Goal: Check status: Check status

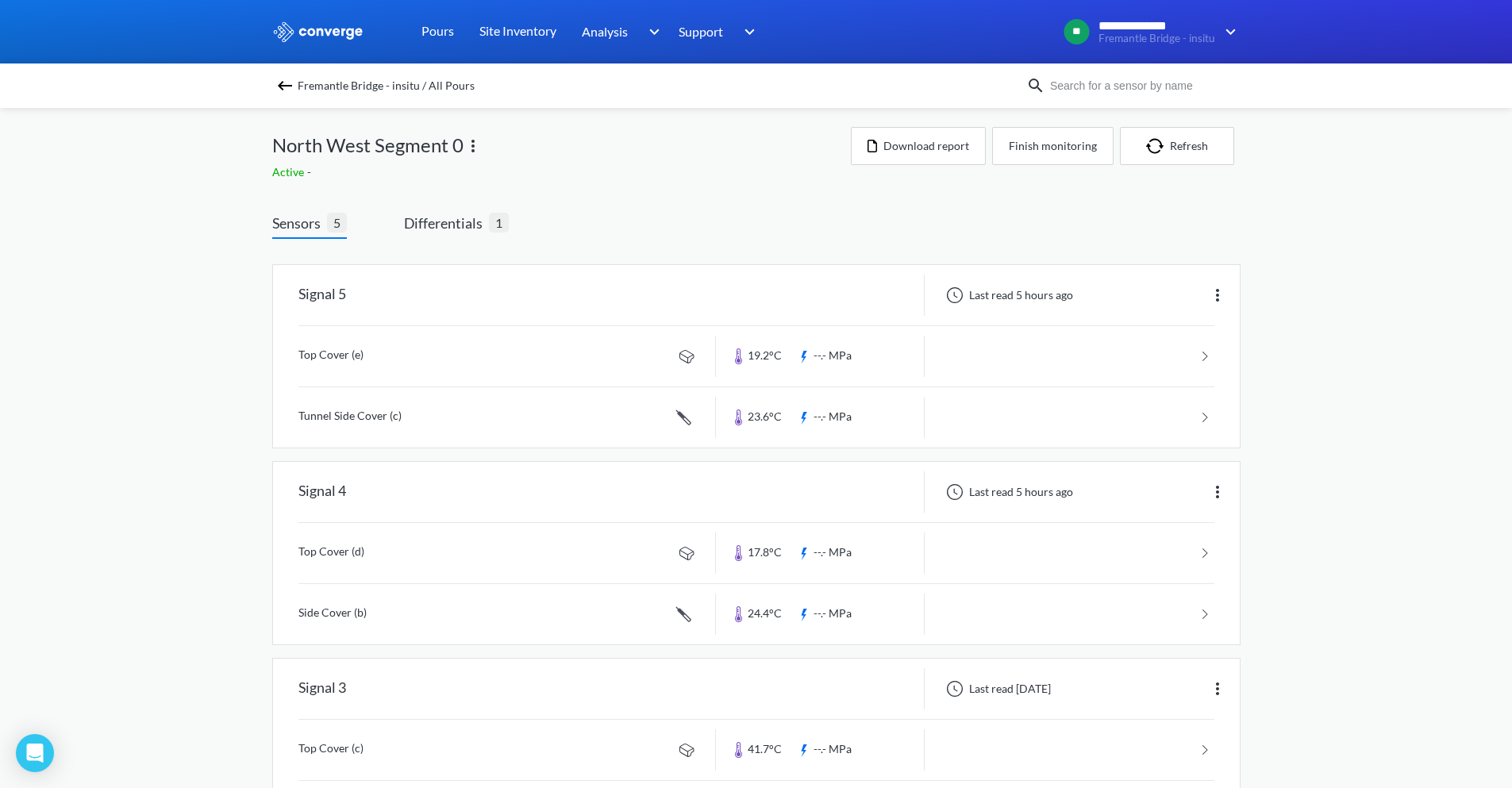
scroll to position [41, 0]
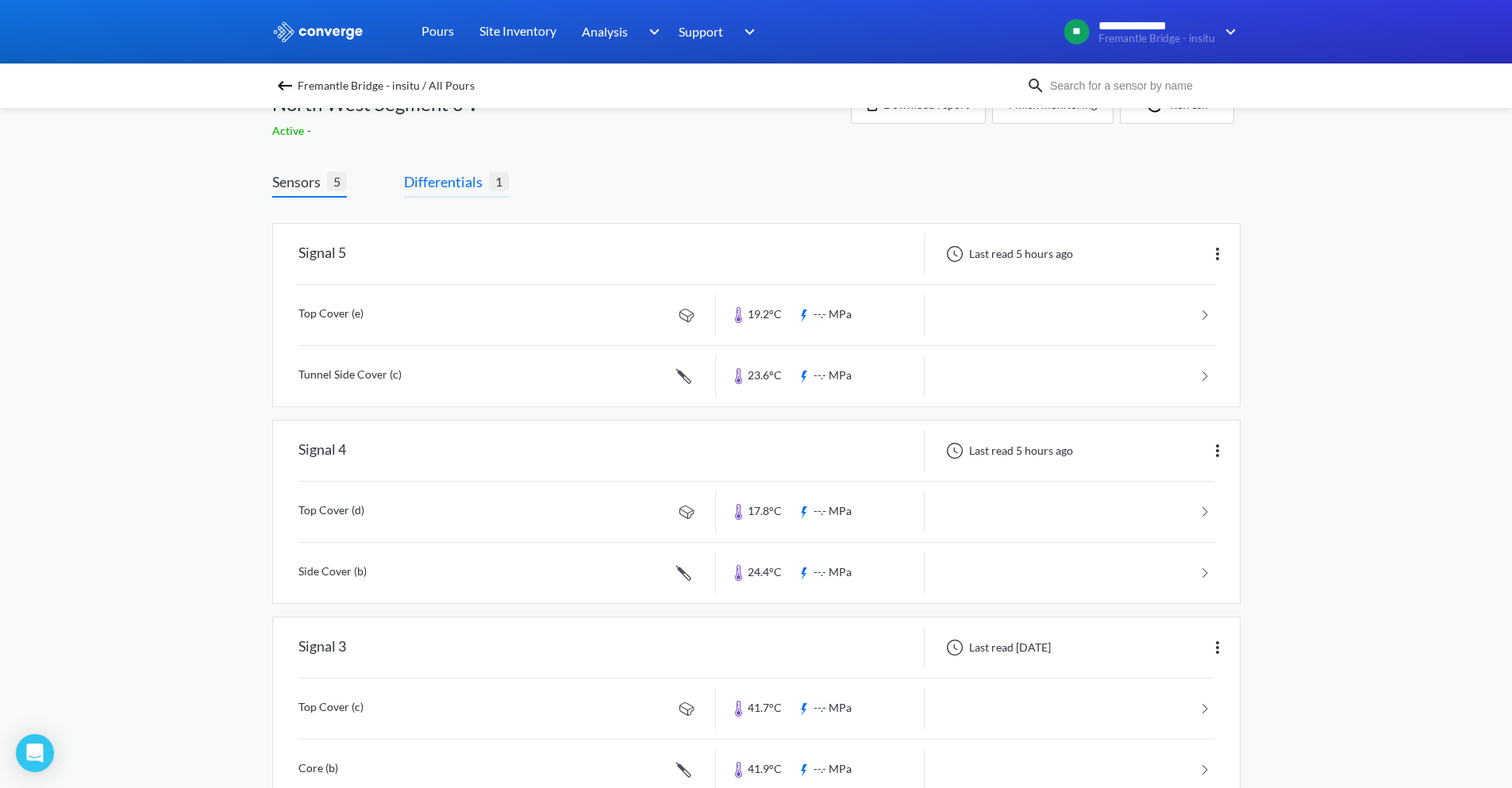
click at [451, 181] on span "Differentials" at bounding box center [446, 182] width 85 height 22
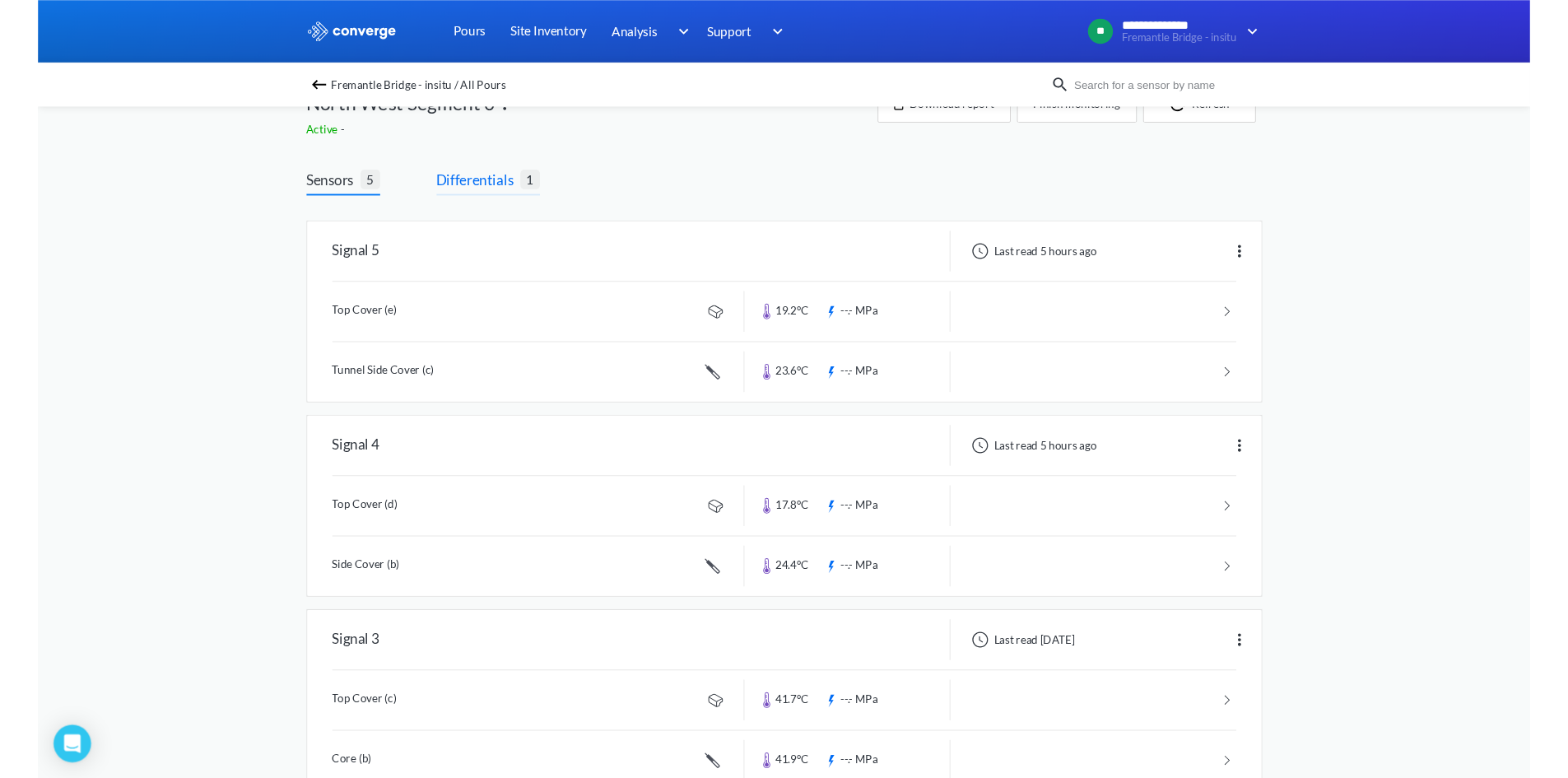
scroll to position [0, 0]
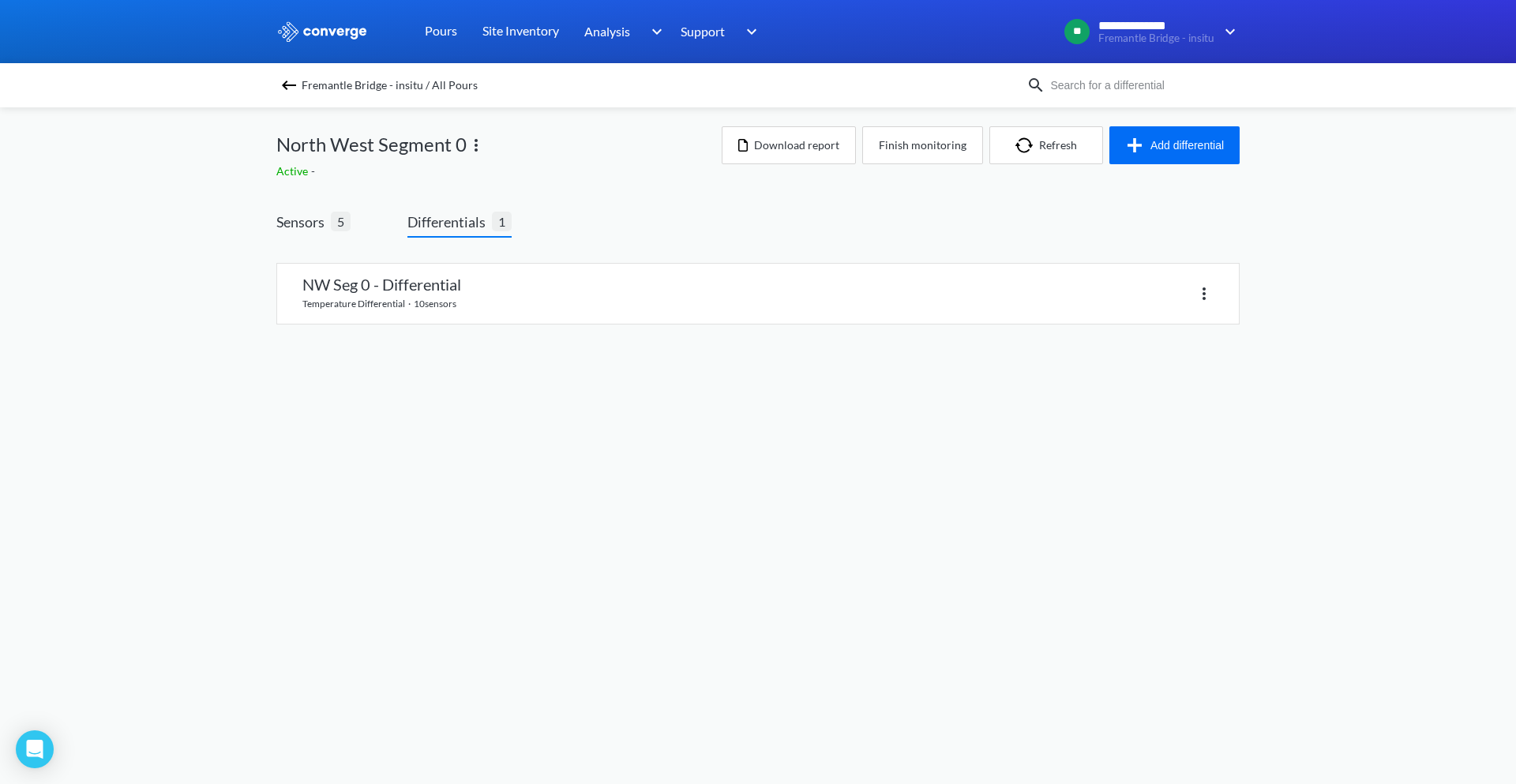
click at [289, 86] on img at bounding box center [289, 85] width 19 height 19
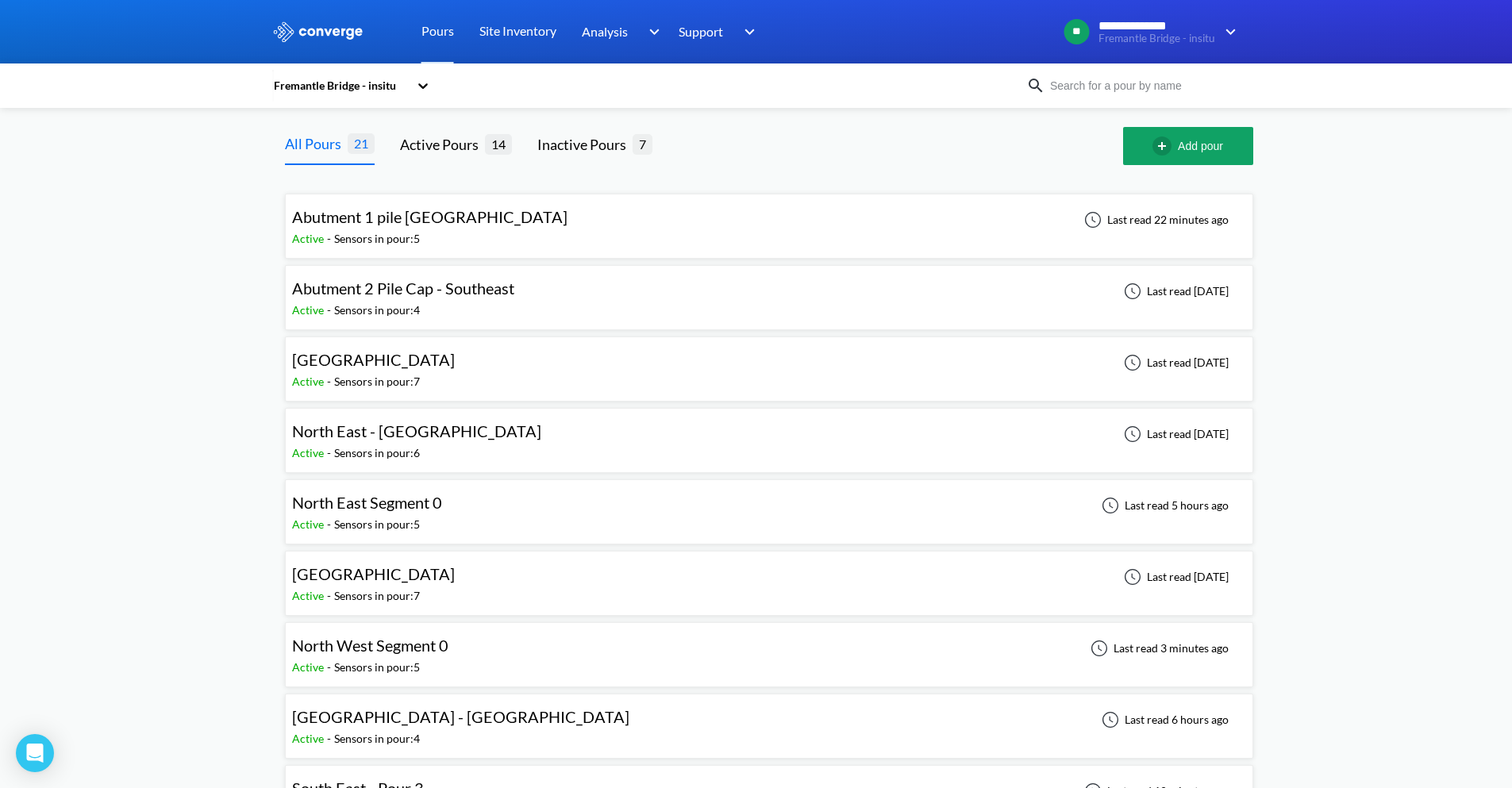
click at [440, 516] on div "Active - Sensors in pour: 5" at bounding box center [371, 525] width 158 height 17
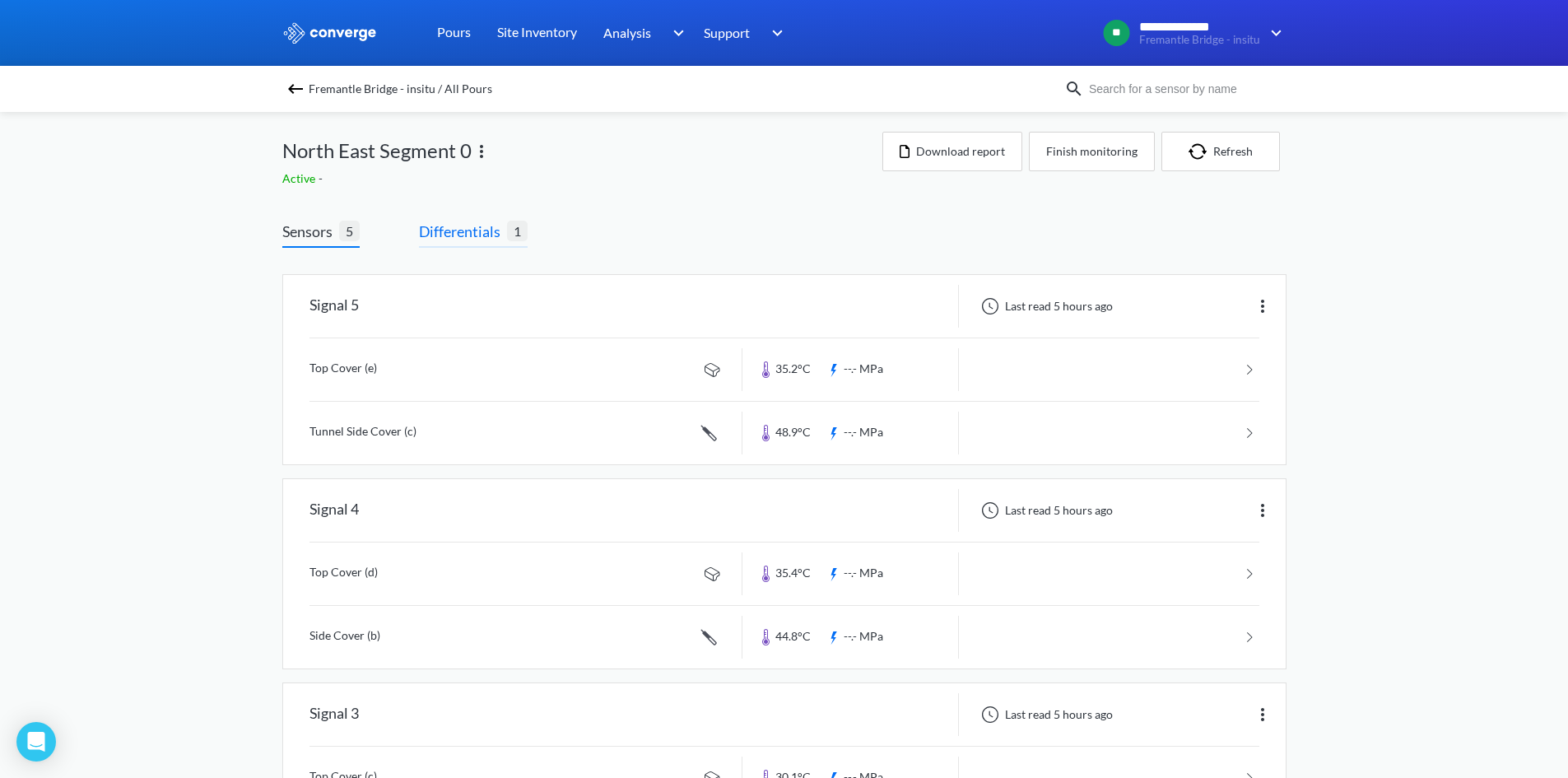
click at [437, 226] on span "Differentials" at bounding box center [463, 231] width 88 height 23
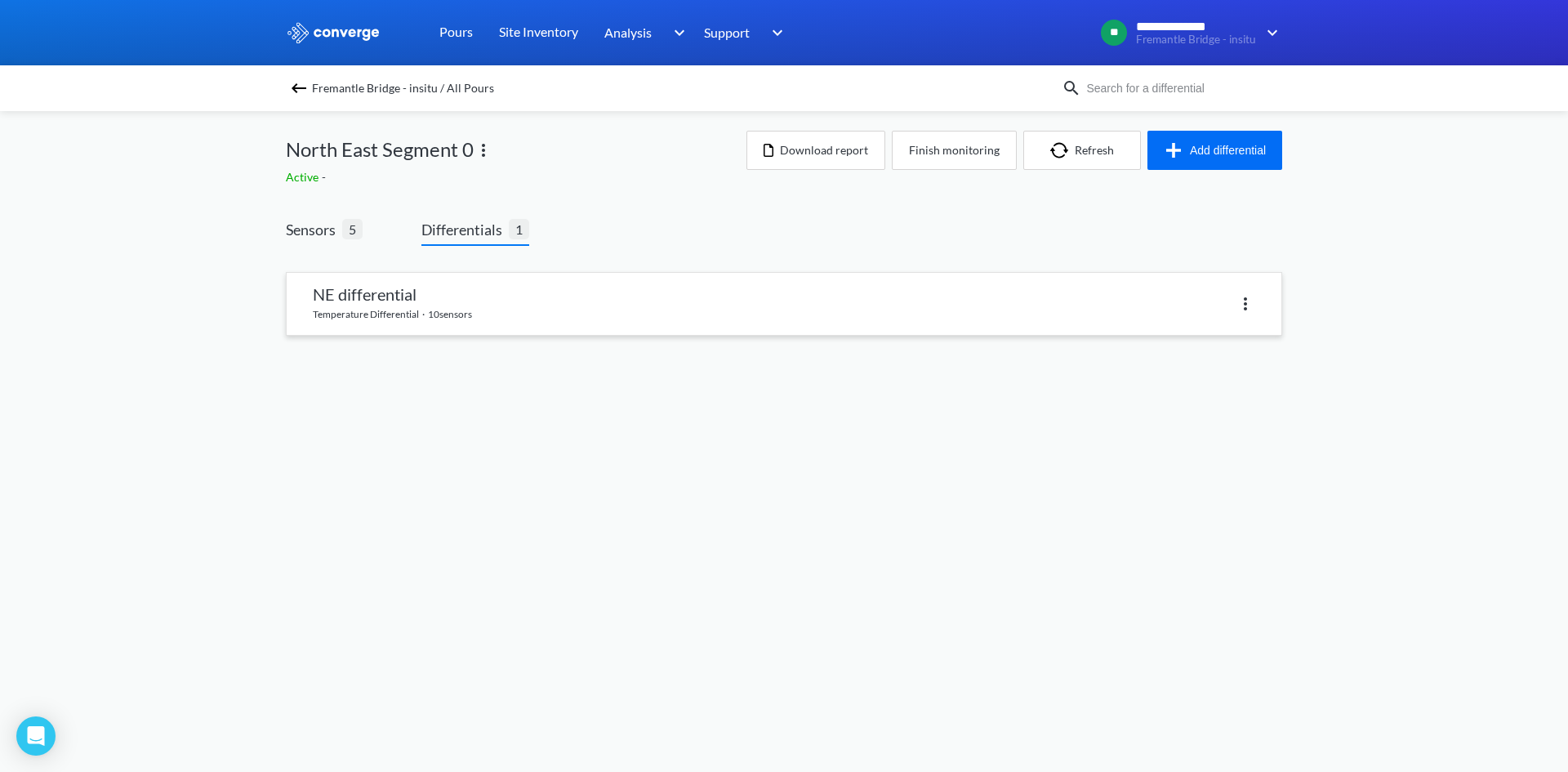
click at [470, 302] on link at bounding box center [784, 303] width 995 height 62
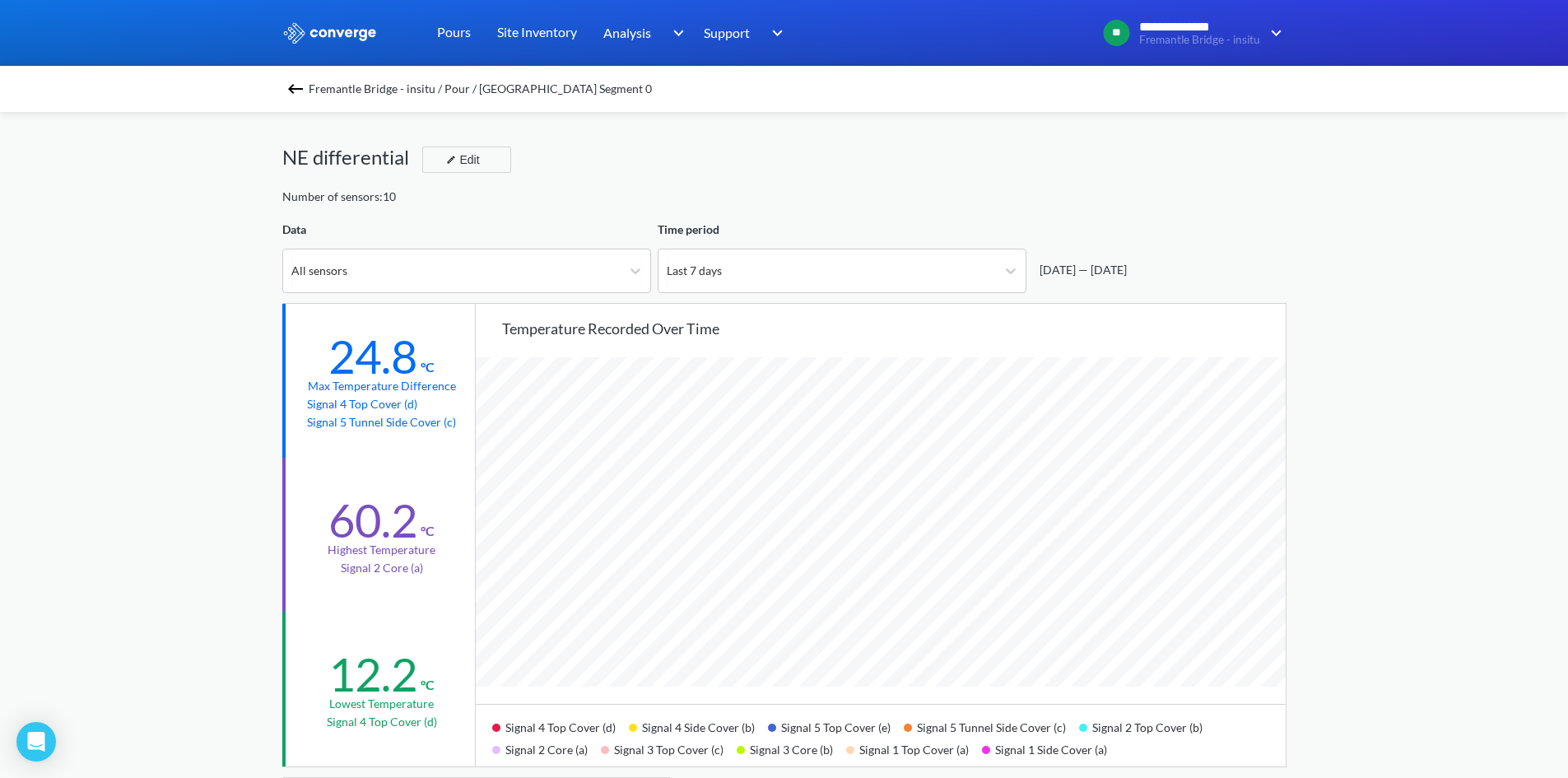
scroll to position [1379, 1568]
click at [769, 282] on div "Last 7 days" at bounding box center [827, 270] width 337 height 42
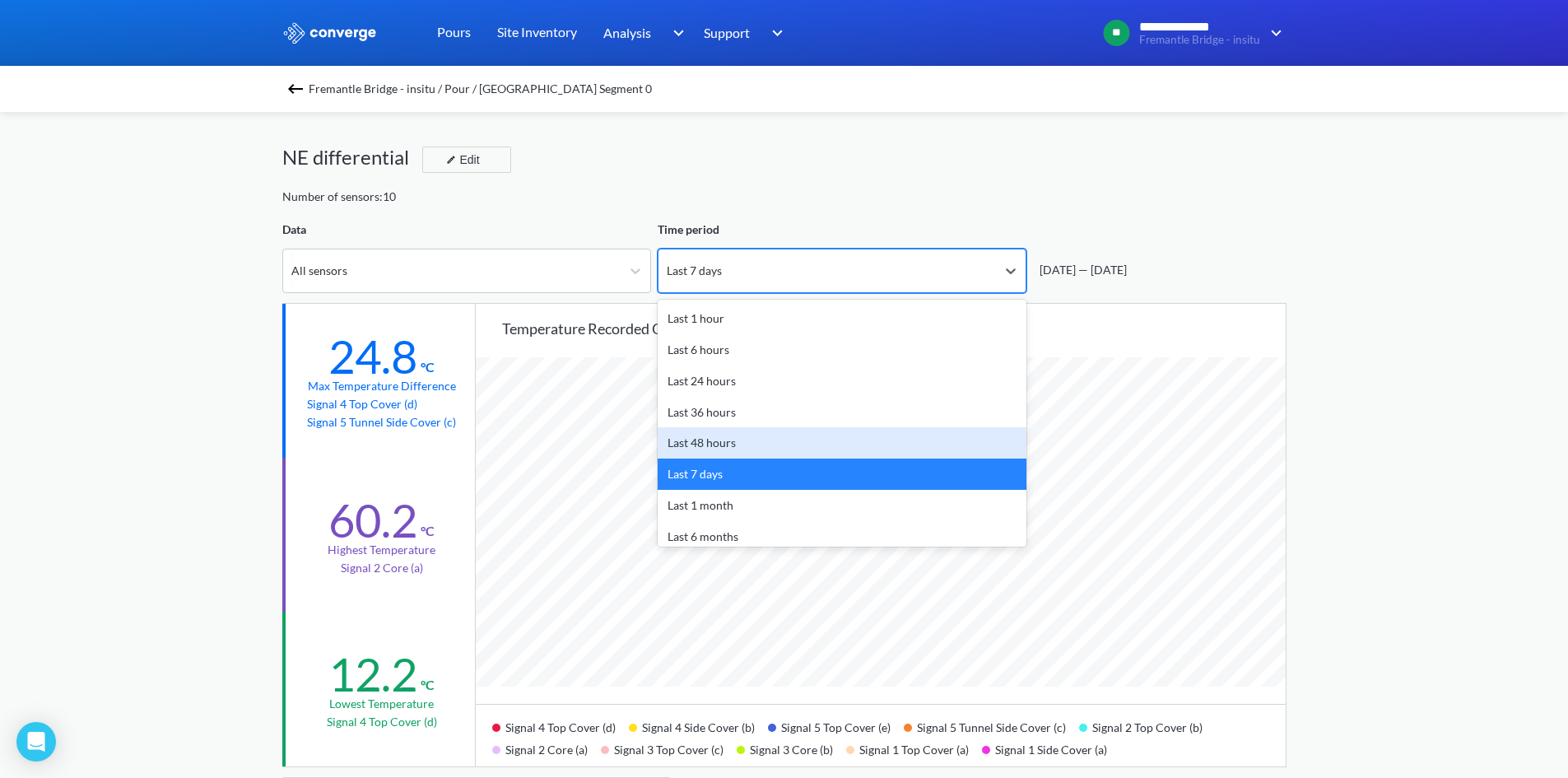
click at [733, 436] on div "Last 48 hours" at bounding box center [842, 443] width 369 height 32
